Goal: Information Seeking & Learning: Learn about a topic

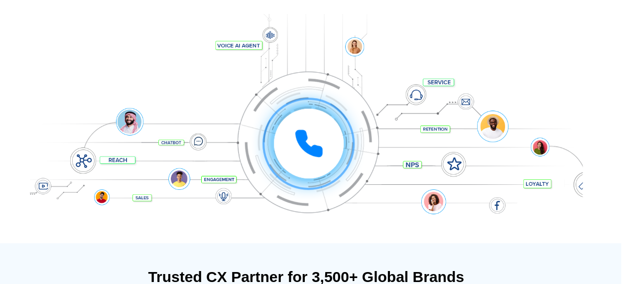
scroll to position [0, 9]
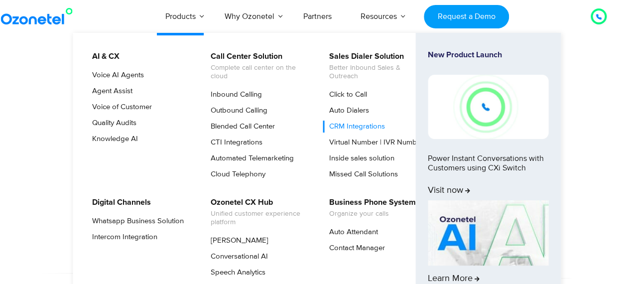
click at [361, 126] on link "CRM Integrations" at bounding box center [355, 127] width 64 height 12
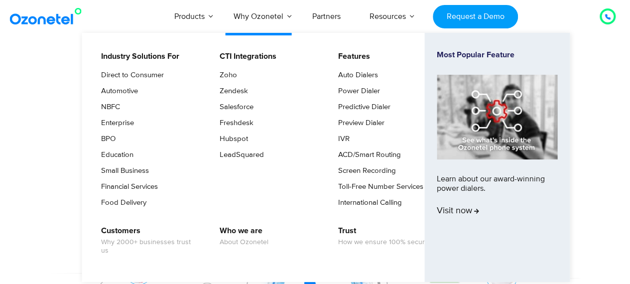
click at [271, 18] on link "Why Ozonetel" at bounding box center [258, 16] width 79 height 33
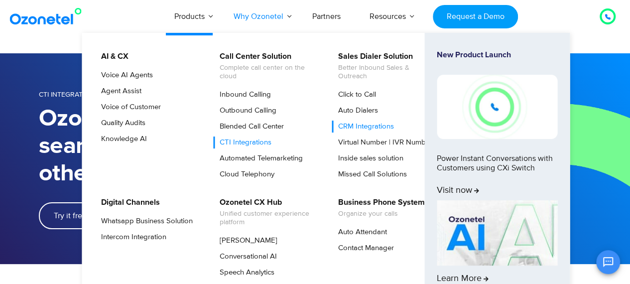
click at [382, 124] on link "CRM Integrations" at bounding box center [364, 127] width 64 height 12
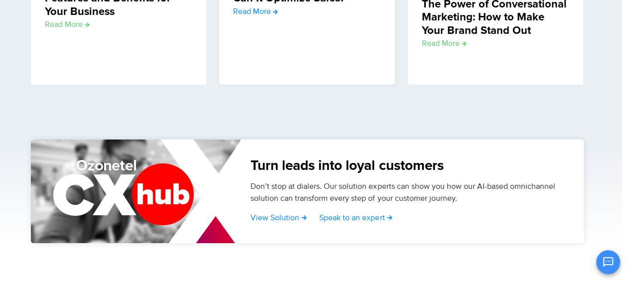
scroll to position [1781, 8]
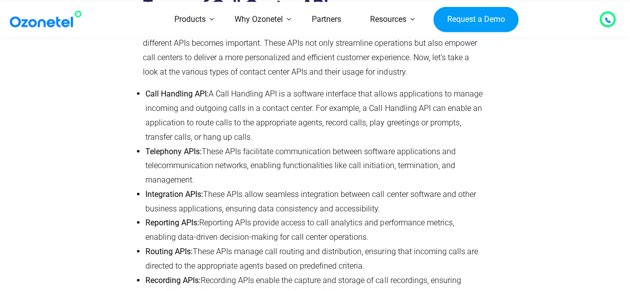
scroll to position [898, 0]
